Goal: Transaction & Acquisition: Purchase product/service

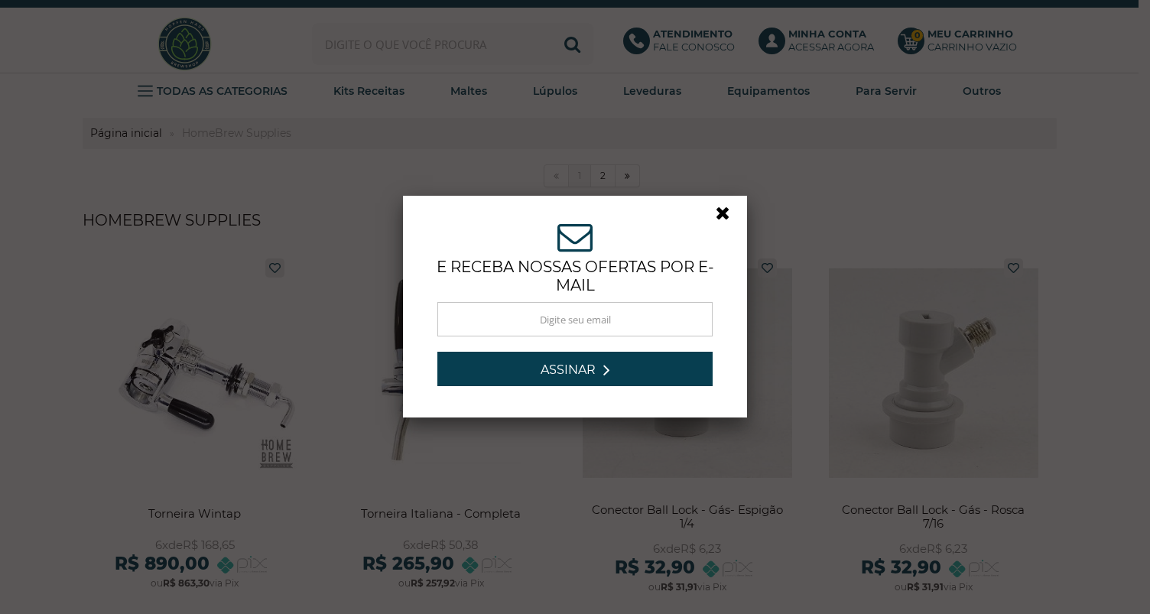
click at [715, 219] on link at bounding box center [729, 217] width 28 height 28
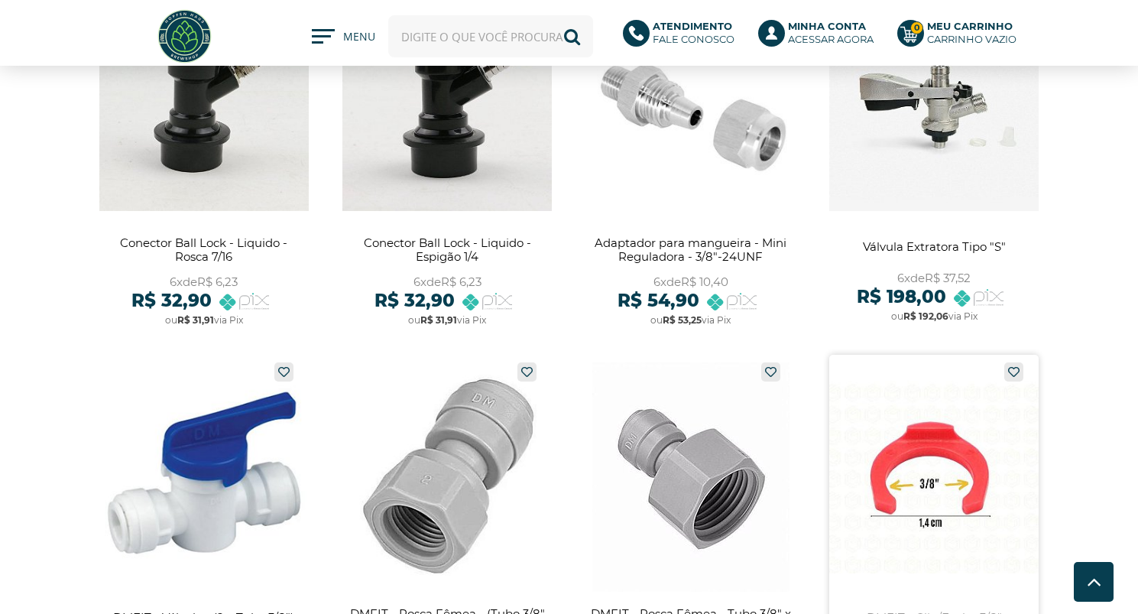
scroll to position [917, 0]
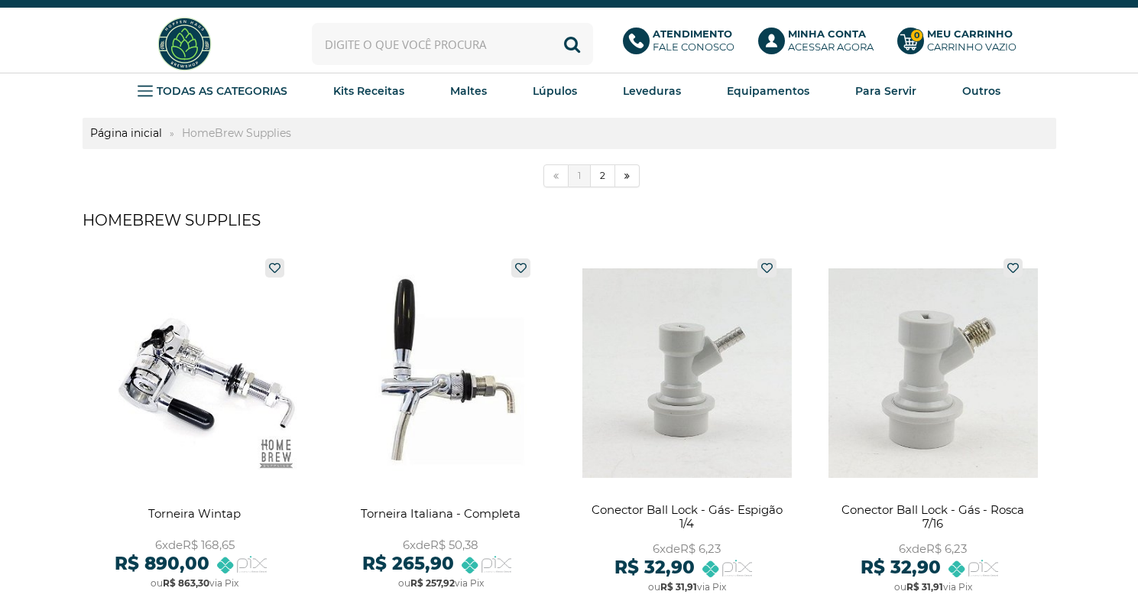
click at [369, 57] on input "text" at bounding box center [452, 44] width 281 height 42
type input "reguladora"
click at [551, 23] on button "Buscar" at bounding box center [572, 44] width 42 height 42
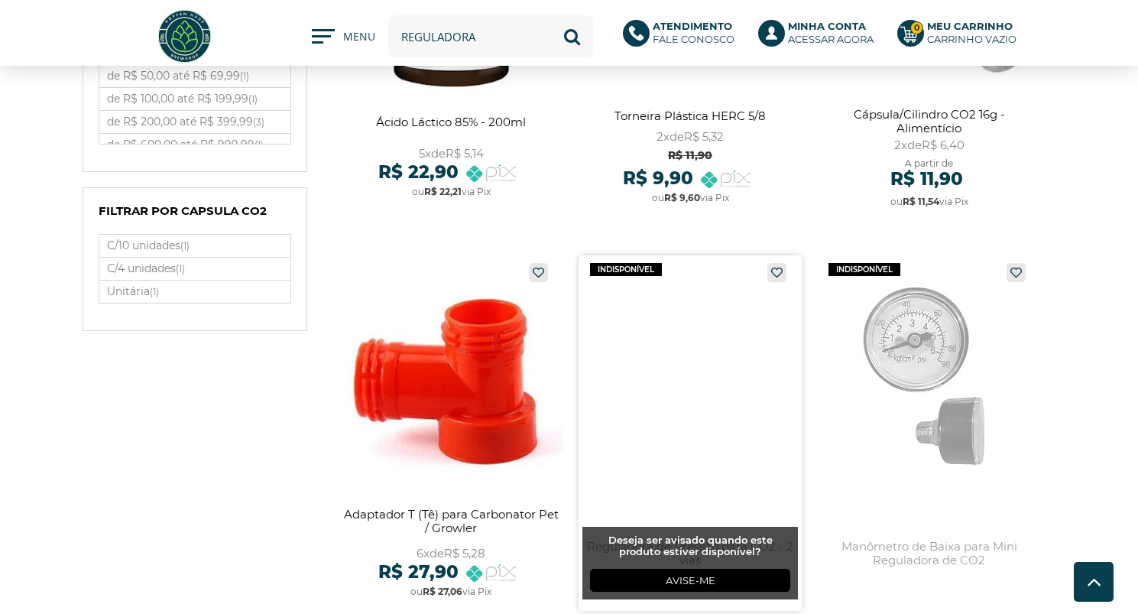
scroll to position [841, 0]
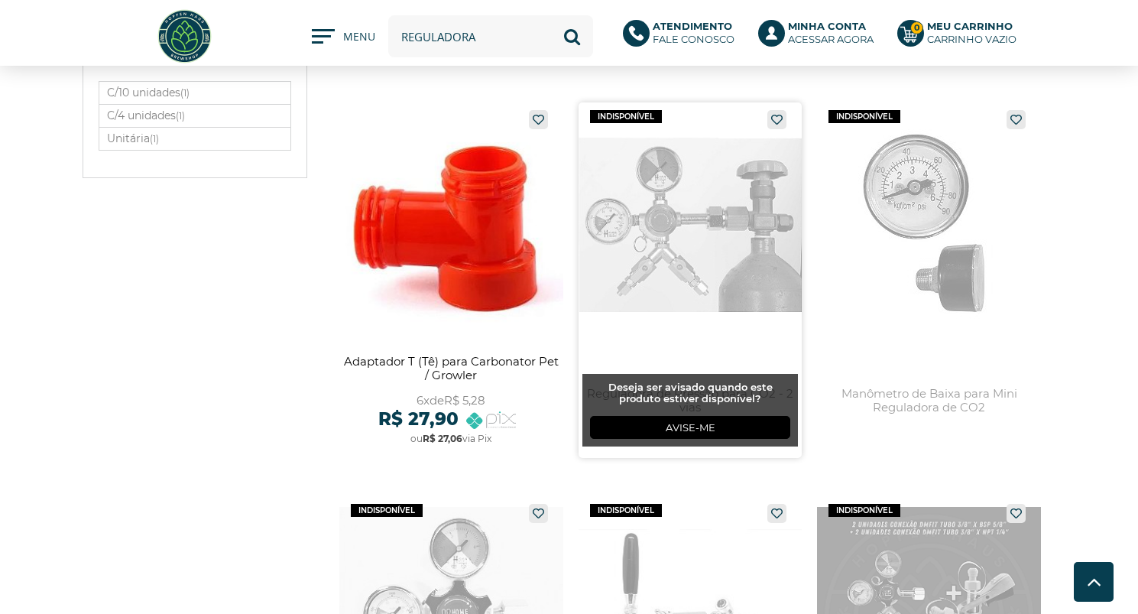
click at [714, 306] on link at bounding box center [691, 279] width 224 height 355
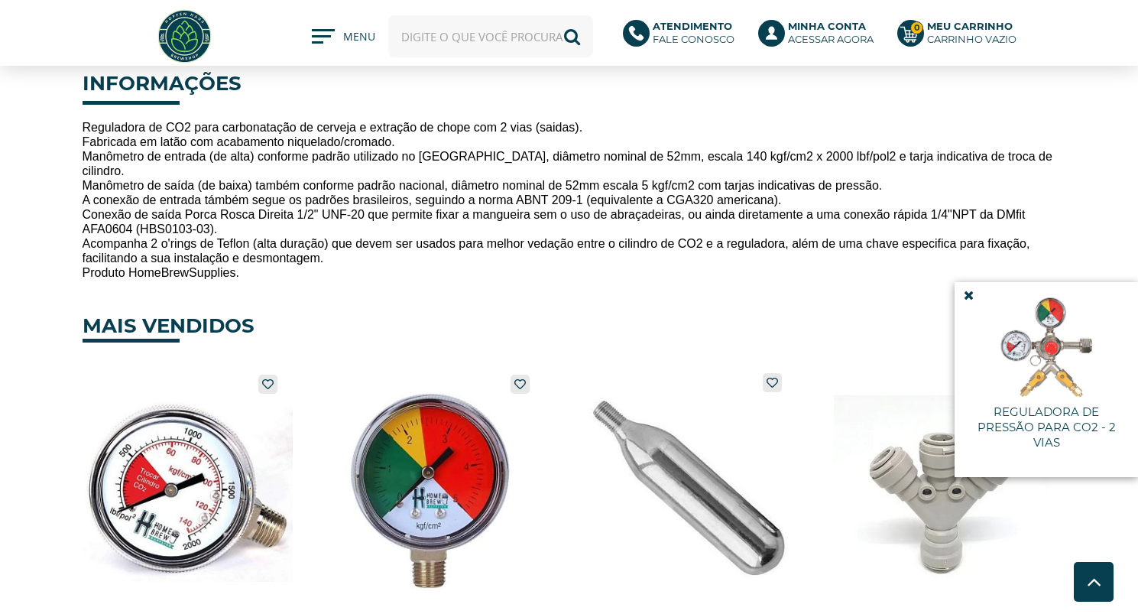
scroll to position [459, 0]
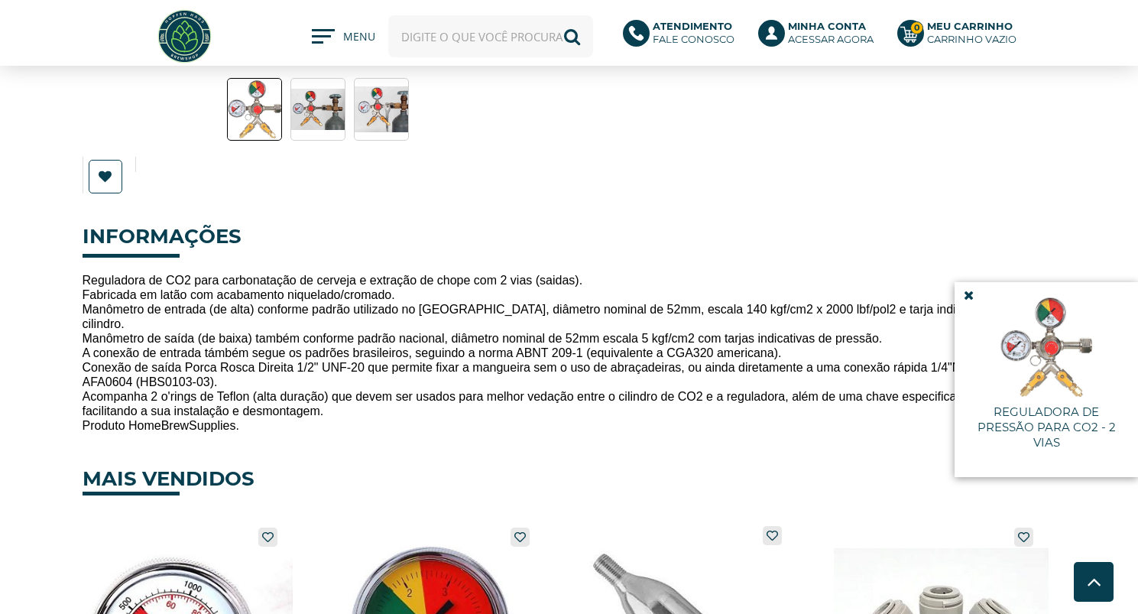
click at [964, 294] on icon at bounding box center [969, 295] width 10 height 13
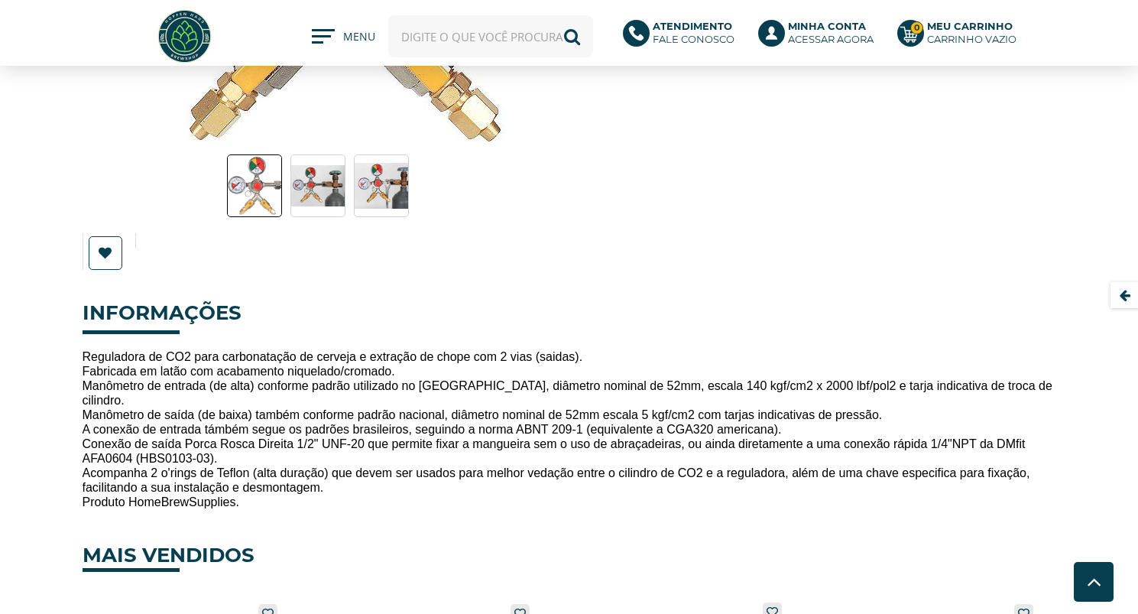
scroll to position [306, 0]
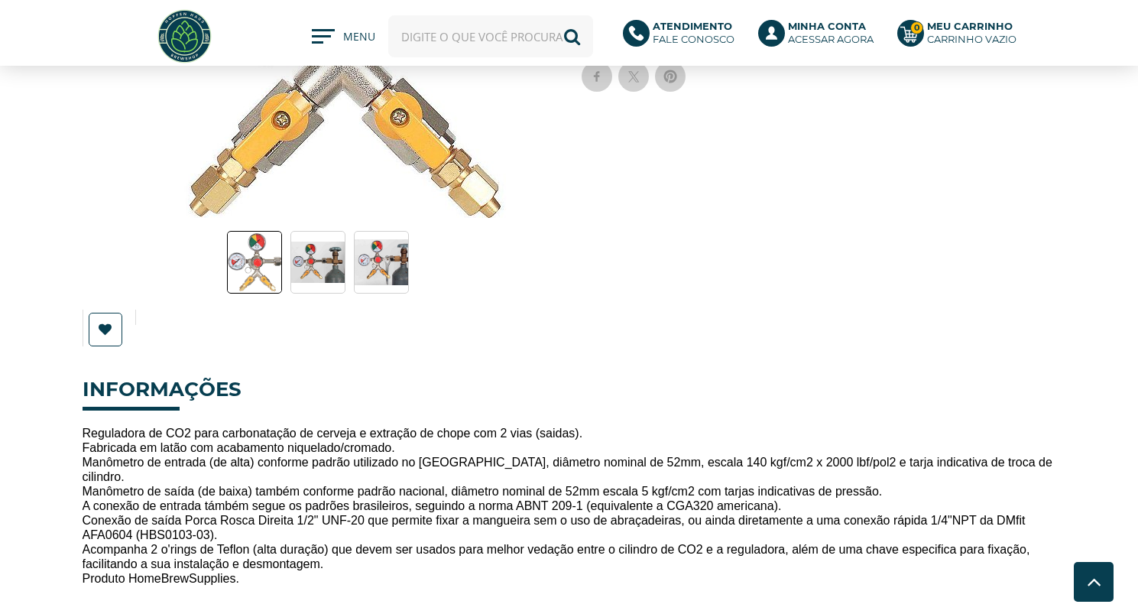
click at [302, 271] on img at bounding box center [318, 263] width 54 height 42
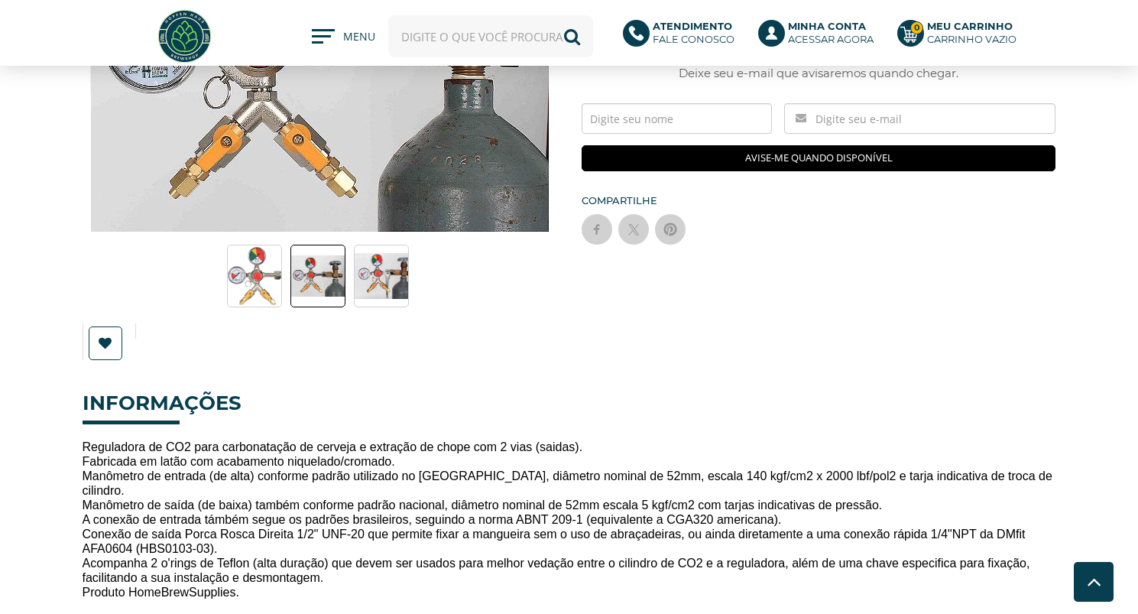
scroll to position [76, 0]
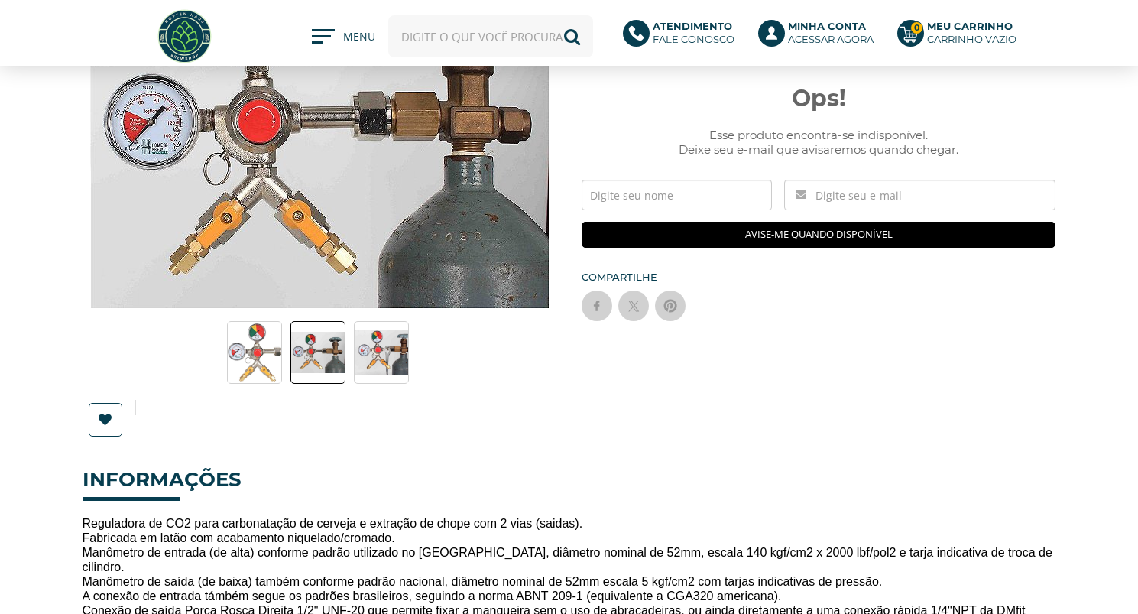
click at [380, 362] on img at bounding box center [382, 352] width 54 height 46
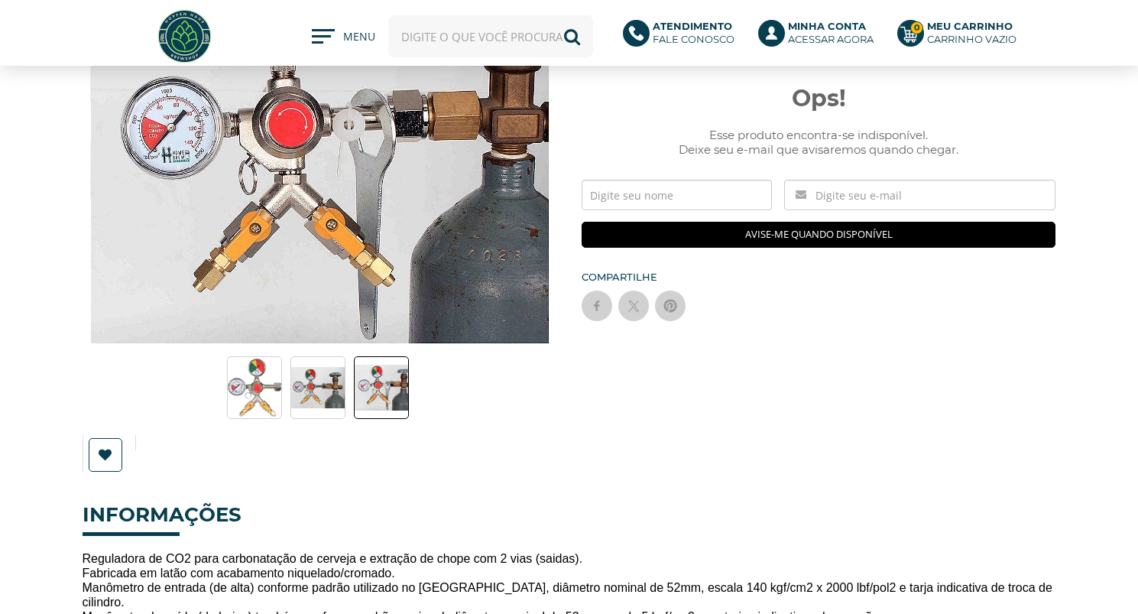
click at [257, 398] on img at bounding box center [255, 387] width 54 height 58
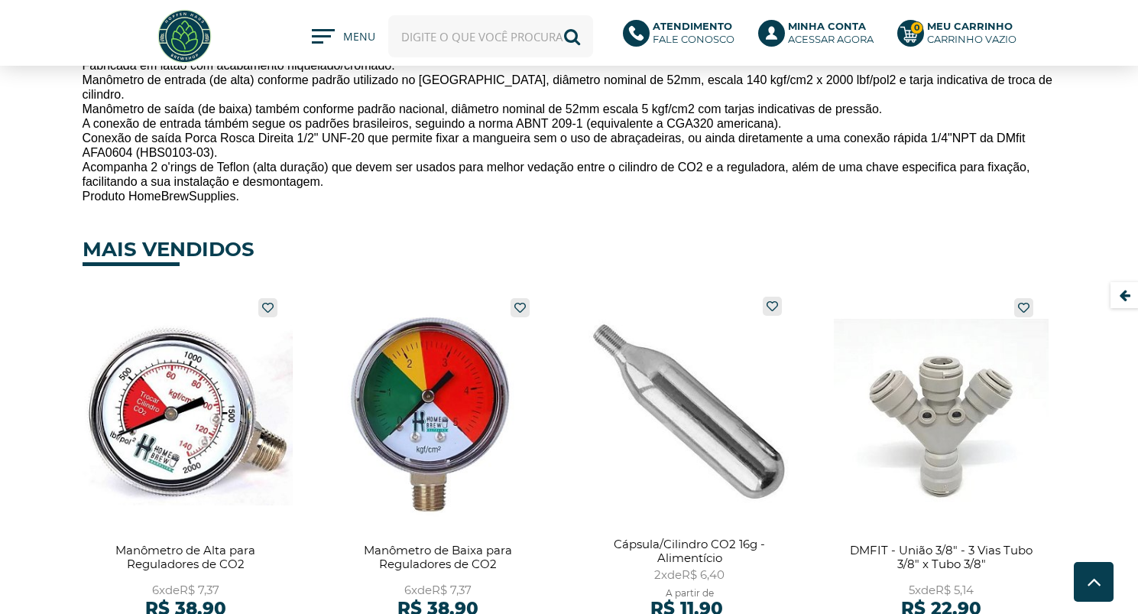
scroll to position [841, 0]
